Goal: Task Accomplishment & Management: Use online tool/utility

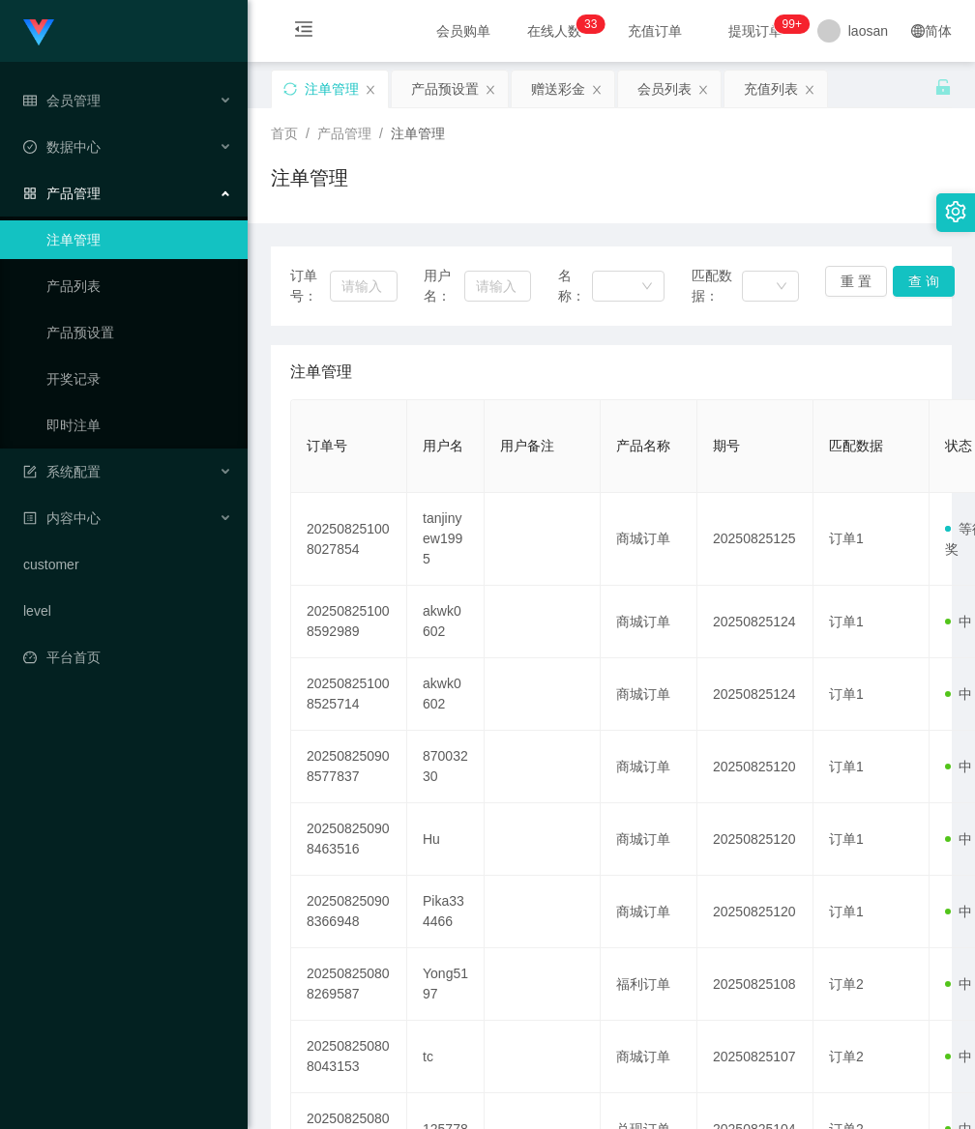
click at [190, 1083] on div "Jingdong工作台代理端 会员管理 在线用户 陪玩用户 会员列表 充值列表 提现列表 会员加扣款 赠送彩金 数据中心 产品管理 注单管理 产品列表 产品预…" at bounding box center [124, 564] width 248 height 1129
click at [443, 91] on div "产品预设置" at bounding box center [445, 89] width 68 height 37
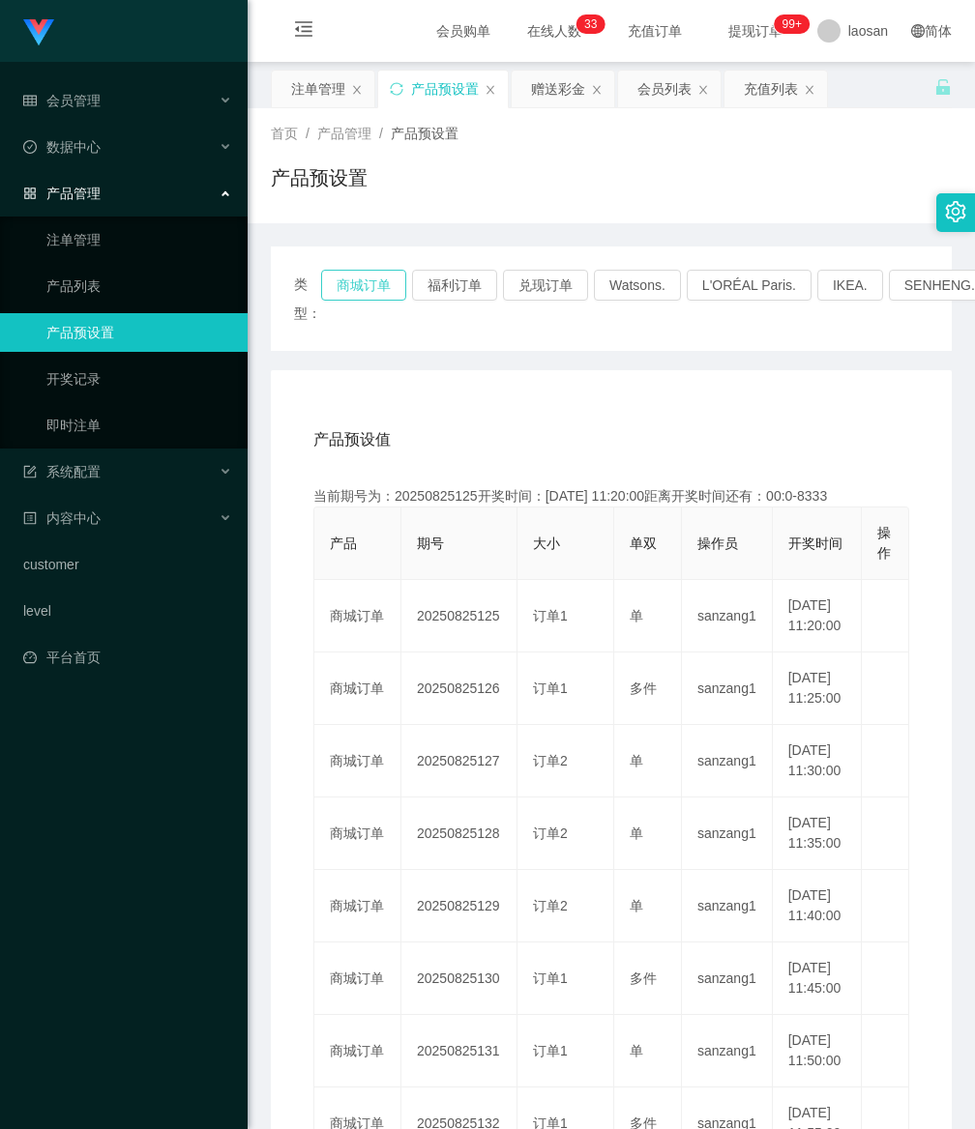
click at [361, 288] on button "商城订单" at bounding box center [363, 285] width 85 height 31
click at [360, 280] on button "商城订单" at bounding box center [363, 285] width 85 height 31
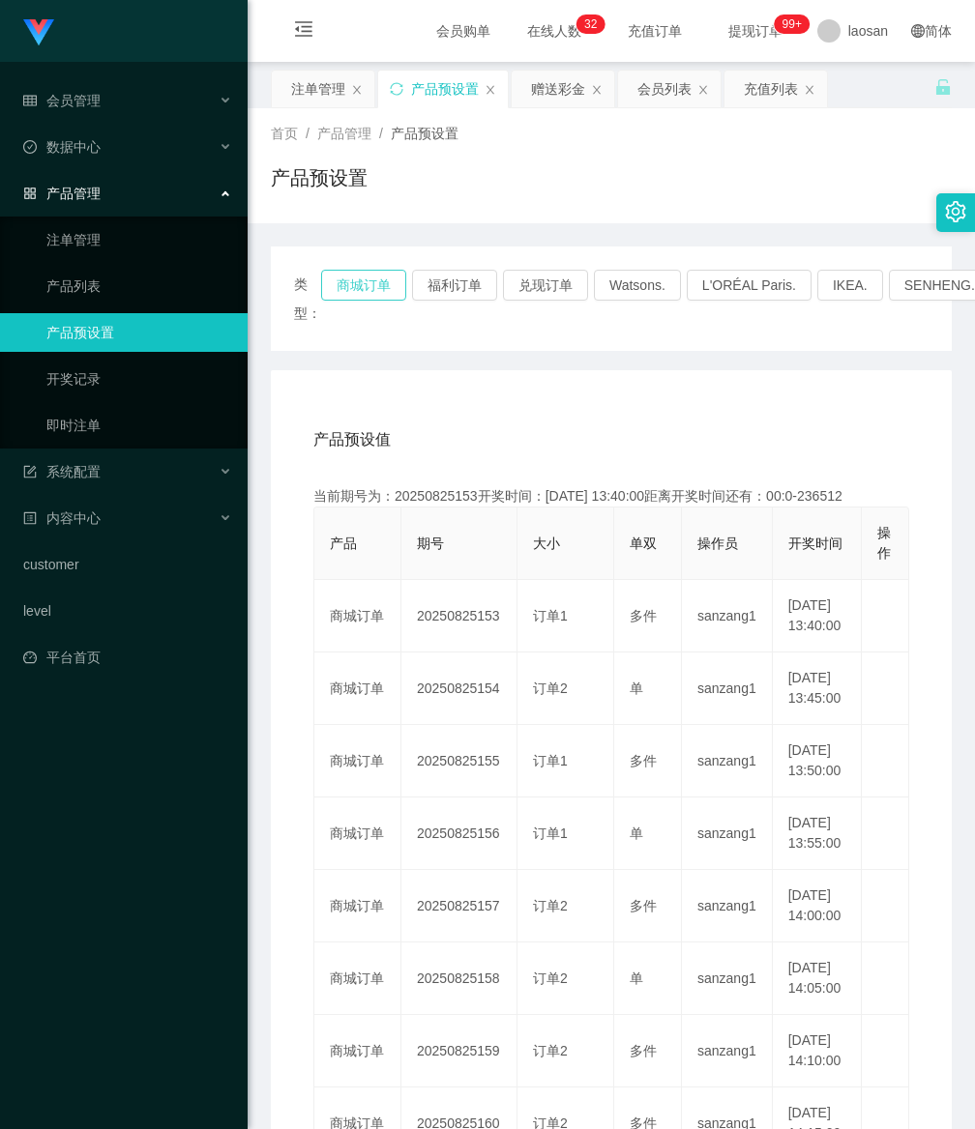
click at [360, 280] on button "商城订单" at bounding box center [363, 285] width 85 height 31
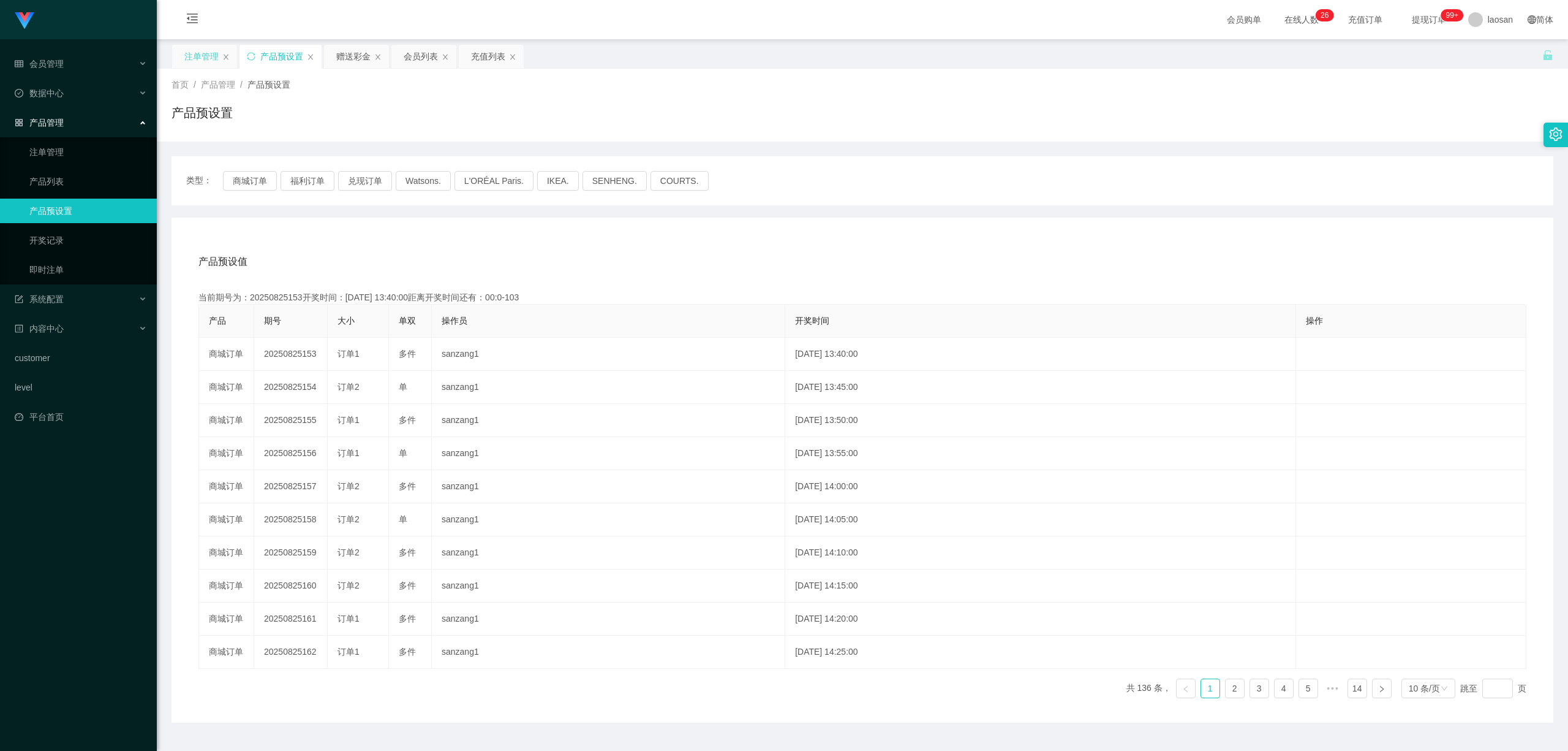
click at [193, 54] on div "注单管理" at bounding box center [201, 56] width 34 height 23
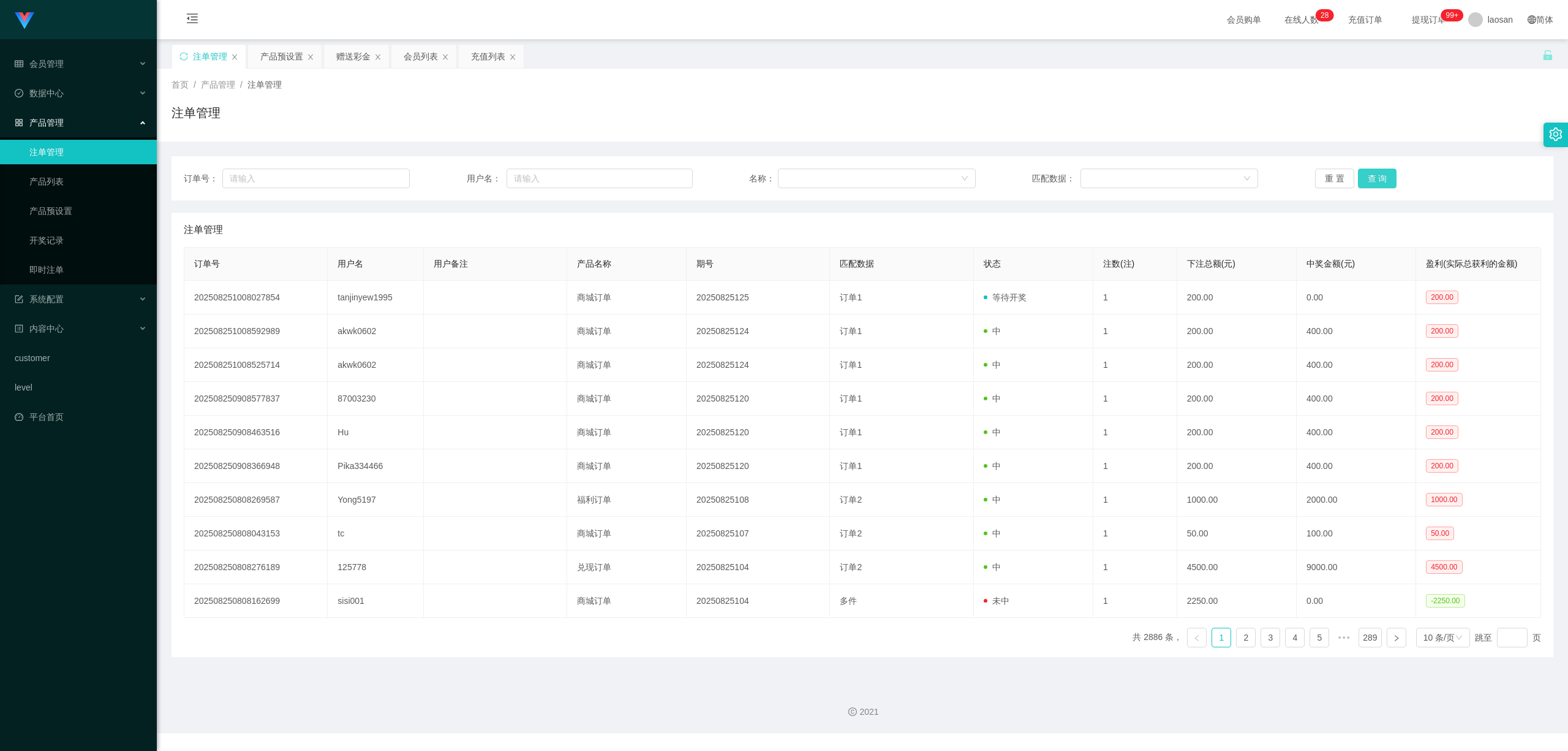
click at [617, 172] on button "查 询" at bounding box center [1378, 178] width 39 height 20
click at [617, 172] on div "重 置 查 询" at bounding box center [1428, 178] width 226 height 20
click at [617, 177] on button "查 询" at bounding box center [1378, 178] width 39 height 20
click at [617, 177] on div "重 置 查 询" at bounding box center [1428, 178] width 226 height 20
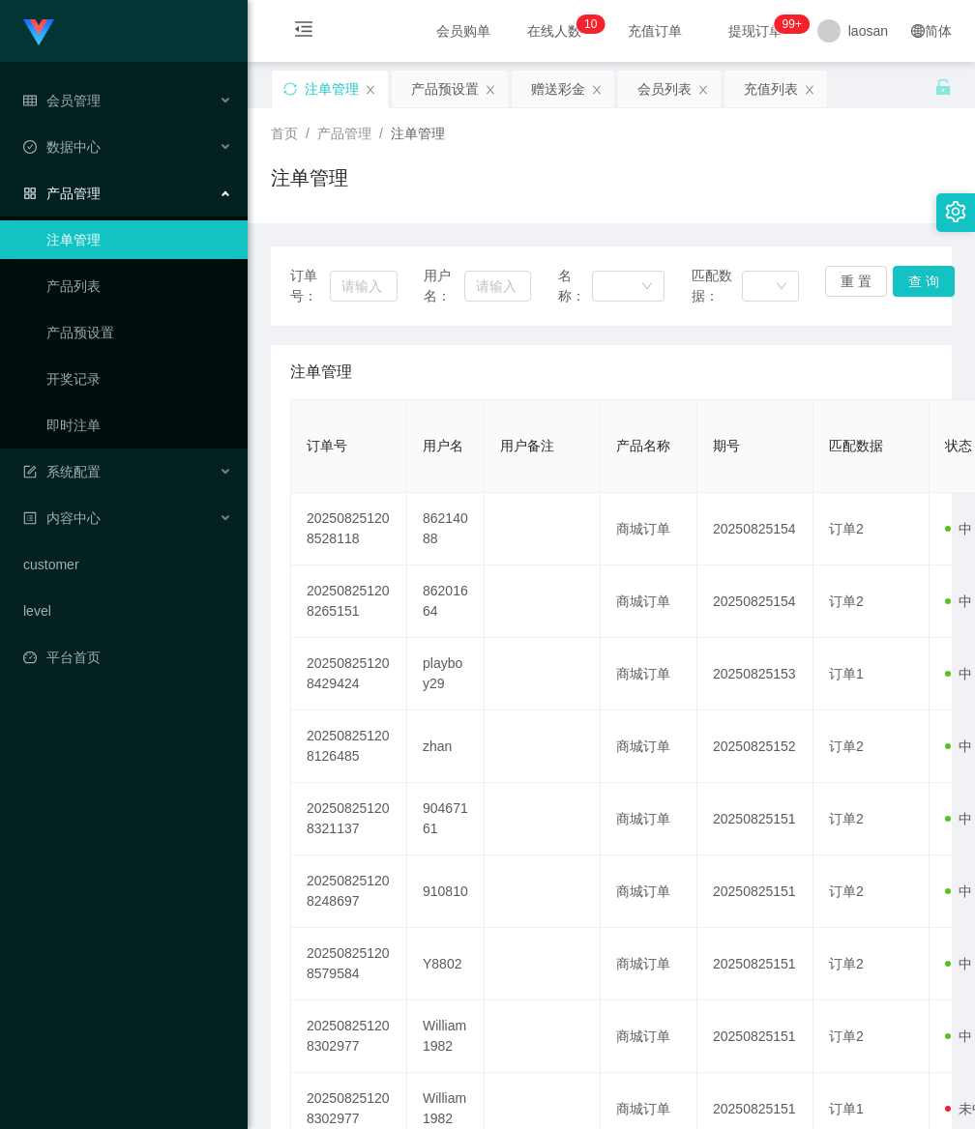
click at [152, 1066] on div "Jingdong工作台代理端 会员管理 在线用户 陪玩用户 会员列表 充值列表 提现列表 会员加扣款 赠送彩金 数据中心 产品管理 注单管理 产品列表 产品预…" at bounding box center [124, 564] width 248 height 1129
click at [132, 1072] on div "Jingdong工作台代理端 会员管理 在线用户 陪玩用户 会员列表 充值列表 提现列表 会员加扣款 赠送彩金 数据中心 产品管理 注单管理 产品列表 产品预…" at bounding box center [124, 564] width 248 height 1129
